Goal: Task Accomplishment & Management: Complete application form

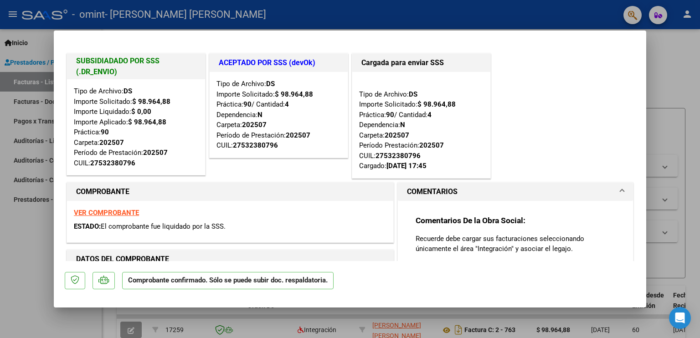
click at [676, 101] on div at bounding box center [350, 169] width 700 height 338
type input "$ 0,00"
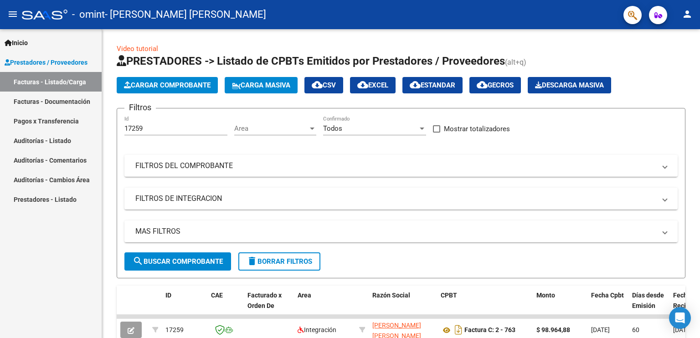
click at [68, 103] on link "Facturas - Documentación" at bounding box center [51, 102] width 102 height 20
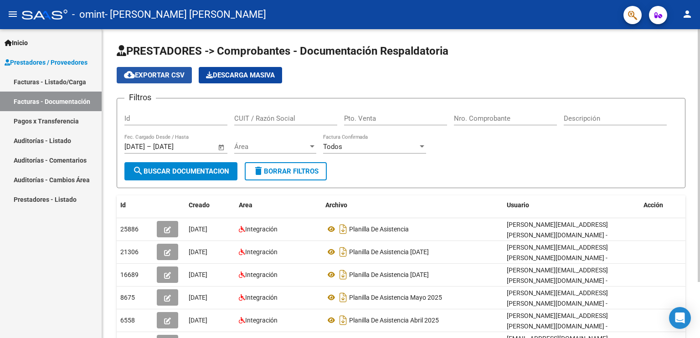
click at [161, 75] on span "cloud_download Exportar CSV" at bounding box center [154, 75] width 61 height 8
click at [395, 86] on app-list-header "PRESTADORES -> Comprobantes - Documentación Respaldatoria cloud_download Export…" at bounding box center [401, 116] width 569 height 144
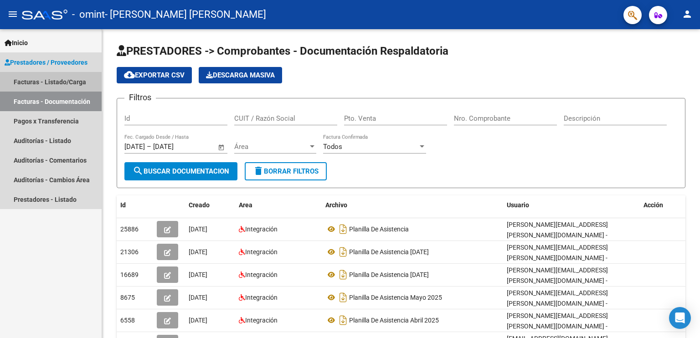
click at [47, 81] on link "Facturas - Listado/Carga" at bounding box center [51, 82] width 102 height 20
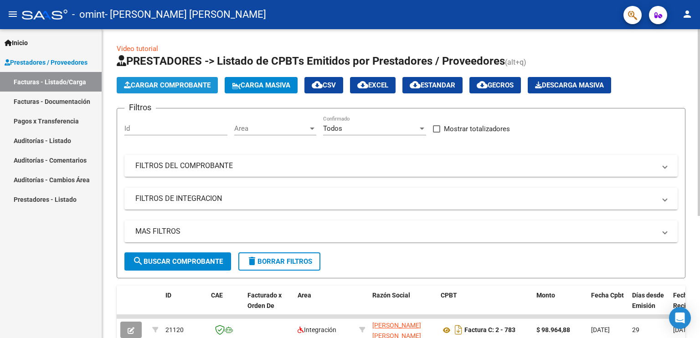
click at [180, 82] on span "Cargar Comprobante" at bounding box center [167, 85] width 87 height 8
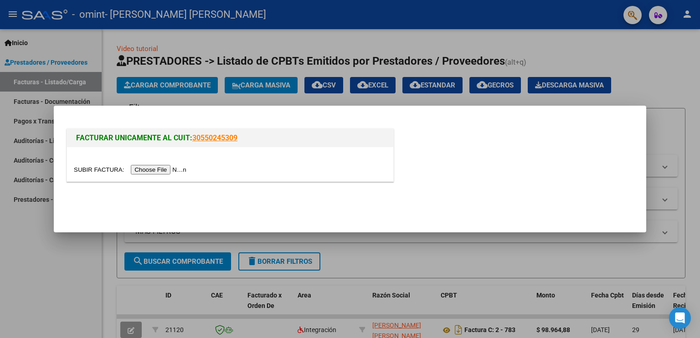
click at [154, 168] on input "file" at bounding box center [131, 170] width 115 height 10
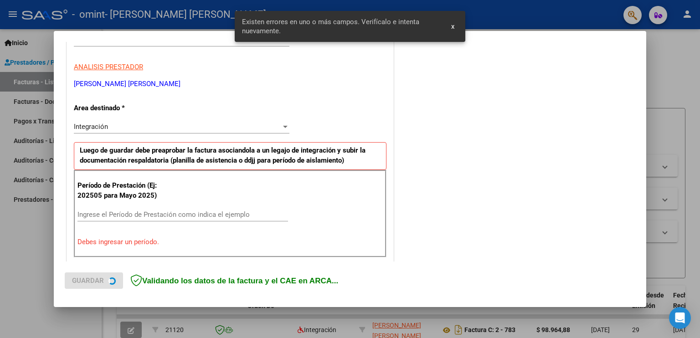
scroll to position [190, 0]
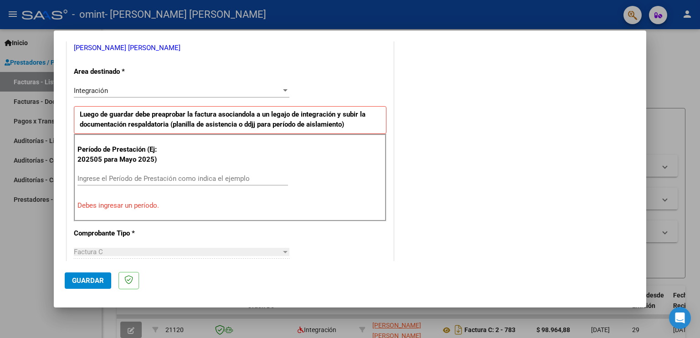
click at [24, 239] on div at bounding box center [350, 169] width 700 height 338
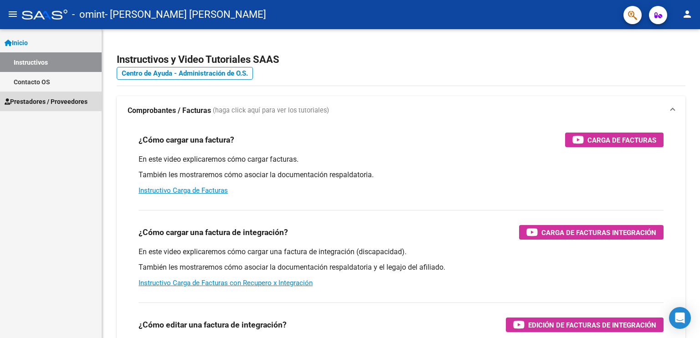
click at [46, 97] on span "Prestadores / Proveedores" at bounding box center [46, 102] width 83 height 10
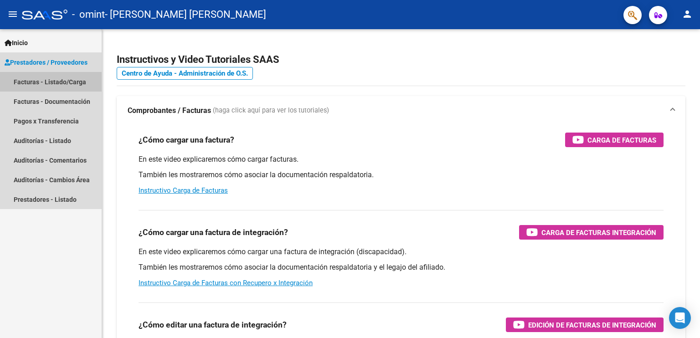
click at [64, 82] on link "Facturas - Listado/Carga" at bounding box center [51, 82] width 102 height 20
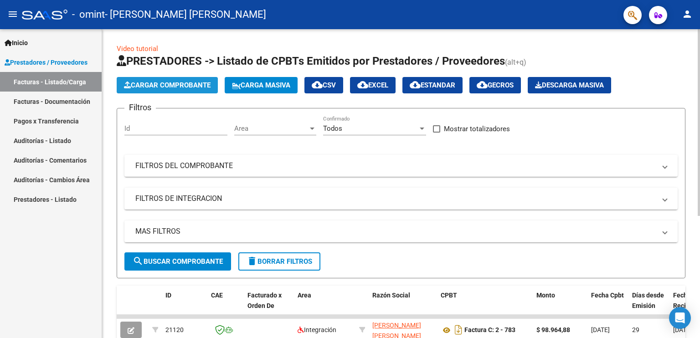
click at [164, 78] on button "Cargar Comprobante" at bounding box center [167, 85] width 101 height 16
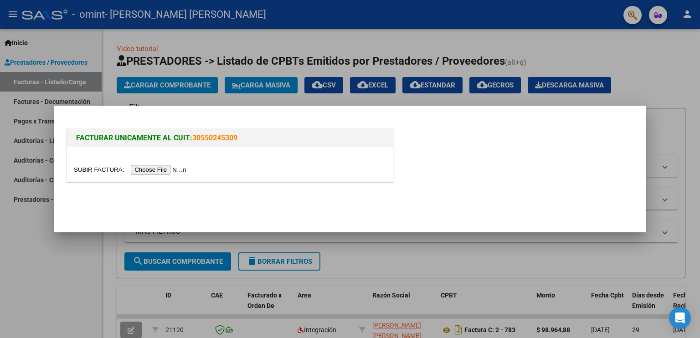
click at [159, 169] on input "file" at bounding box center [131, 170] width 115 height 10
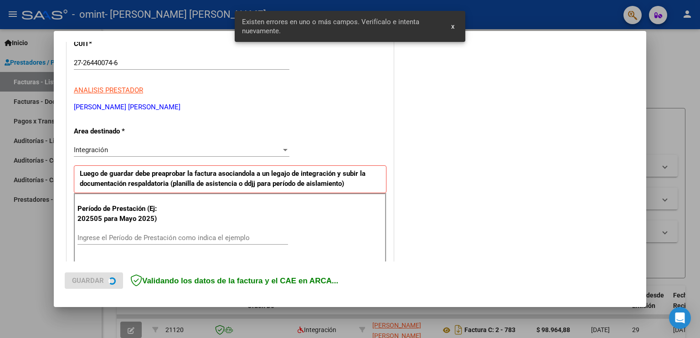
scroll to position [190, 0]
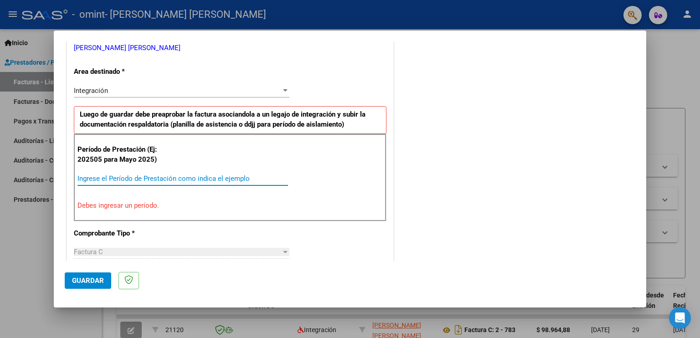
click at [109, 176] on input "Ingrese el Período de Prestación como indica el ejemplo" at bounding box center [182, 179] width 211 height 8
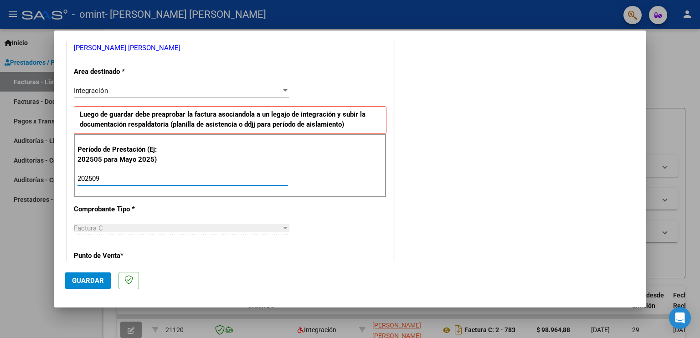
type input "202509"
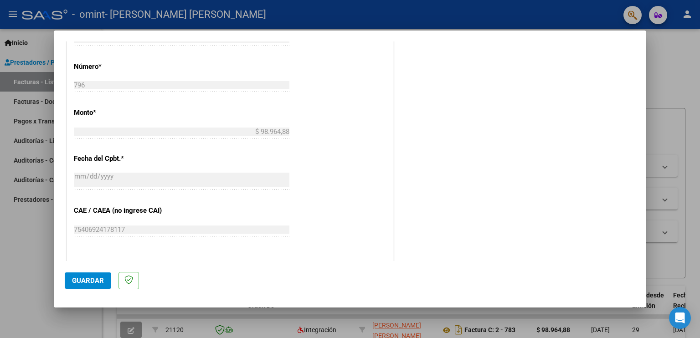
scroll to position [483, 0]
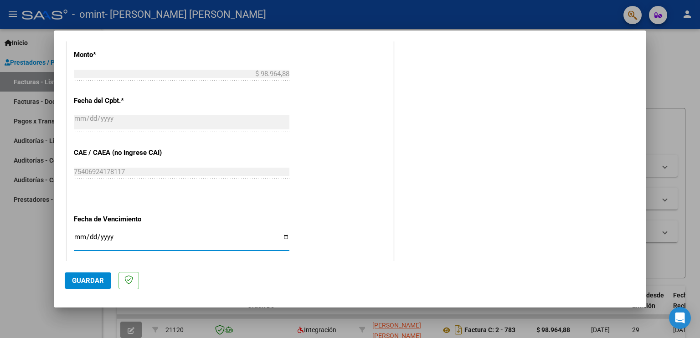
click at [282, 236] on input "Ingresar la fecha" at bounding box center [182, 240] width 216 height 15
type input "[DATE]"
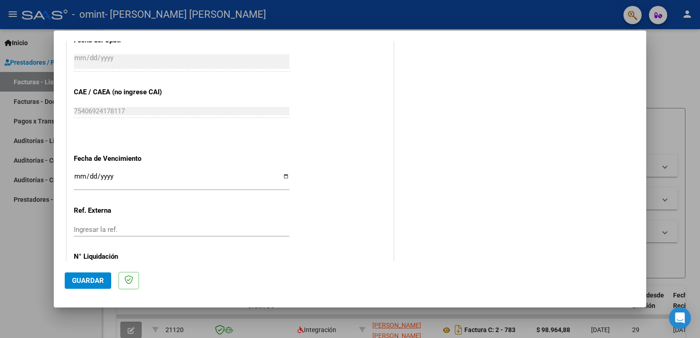
scroll to position [581, 0]
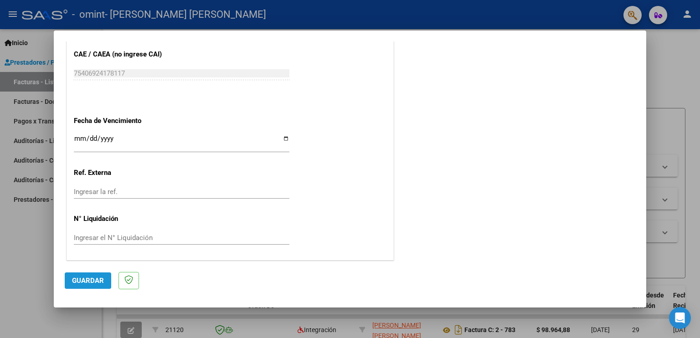
click at [91, 276] on button "Guardar" at bounding box center [88, 281] width 46 height 16
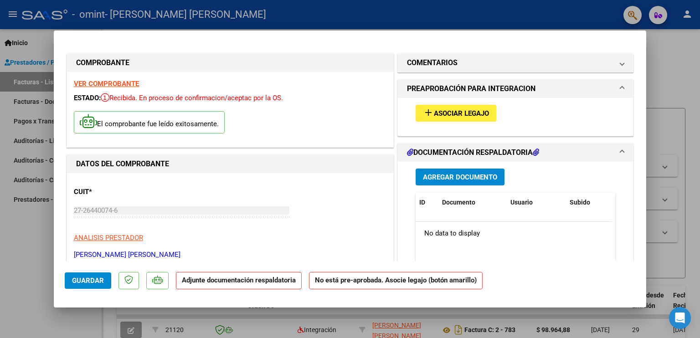
click at [459, 178] on span "Agregar Documento" at bounding box center [460, 177] width 74 height 8
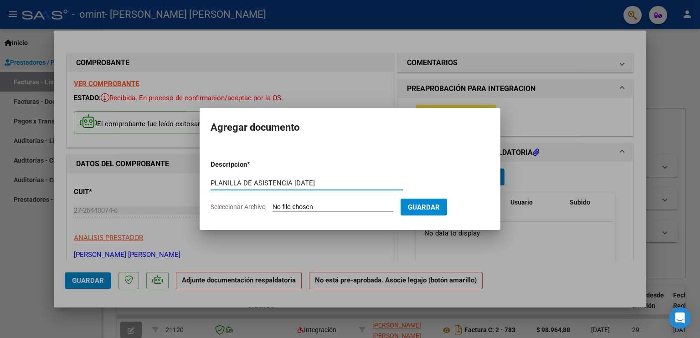
type input "PLANILLA DE ASISTENCIA [DATE]"
click at [246, 205] on span "Seleccionar Archivo" at bounding box center [238, 206] width 55 height 7
click at [273, 205] on input "Seleccionar Archivo" at bounding box center [333, 207] width 121 height 9
type input "C:\fakepath\PLANILLA DE ASISTENCIA [DATE].pdf"
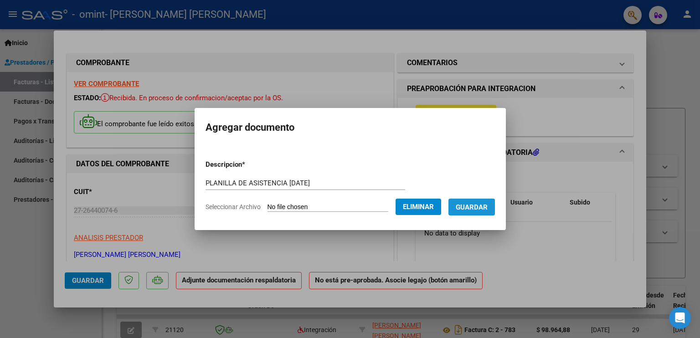
click at [468, 204] on span "Guardar" at bounding box center [472, 207] width 32 height 8
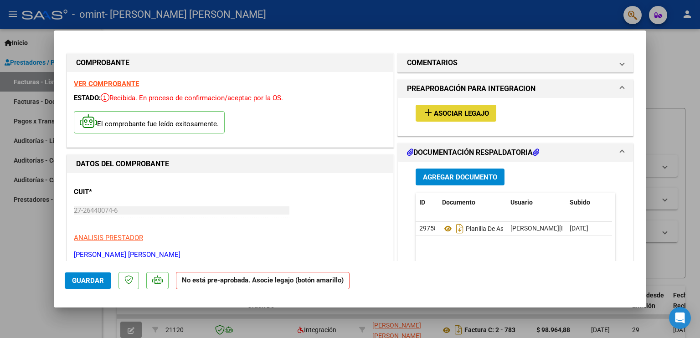
click at [473, 110] on span "Asociar Legajo" at bounding box center [461, 113] width 55 height 8
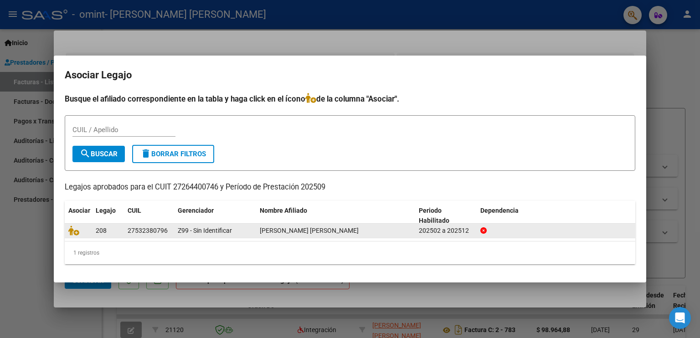
click at [396, 230] on div "[PERSON_NAME] [PERSON_NAME]" at bounding box center [336, 231] width 152 height 10
click at [74, 226] on icon at bounding box center [73, 231] width 11 height 10
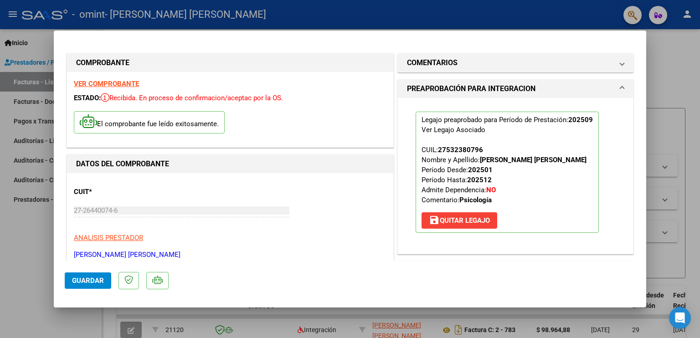
click at [84, 279] on span "Guardar" at bounding box center [88, 281] width 32 height 8
